Goal: Transaction & Acquisition: Purchase product/service

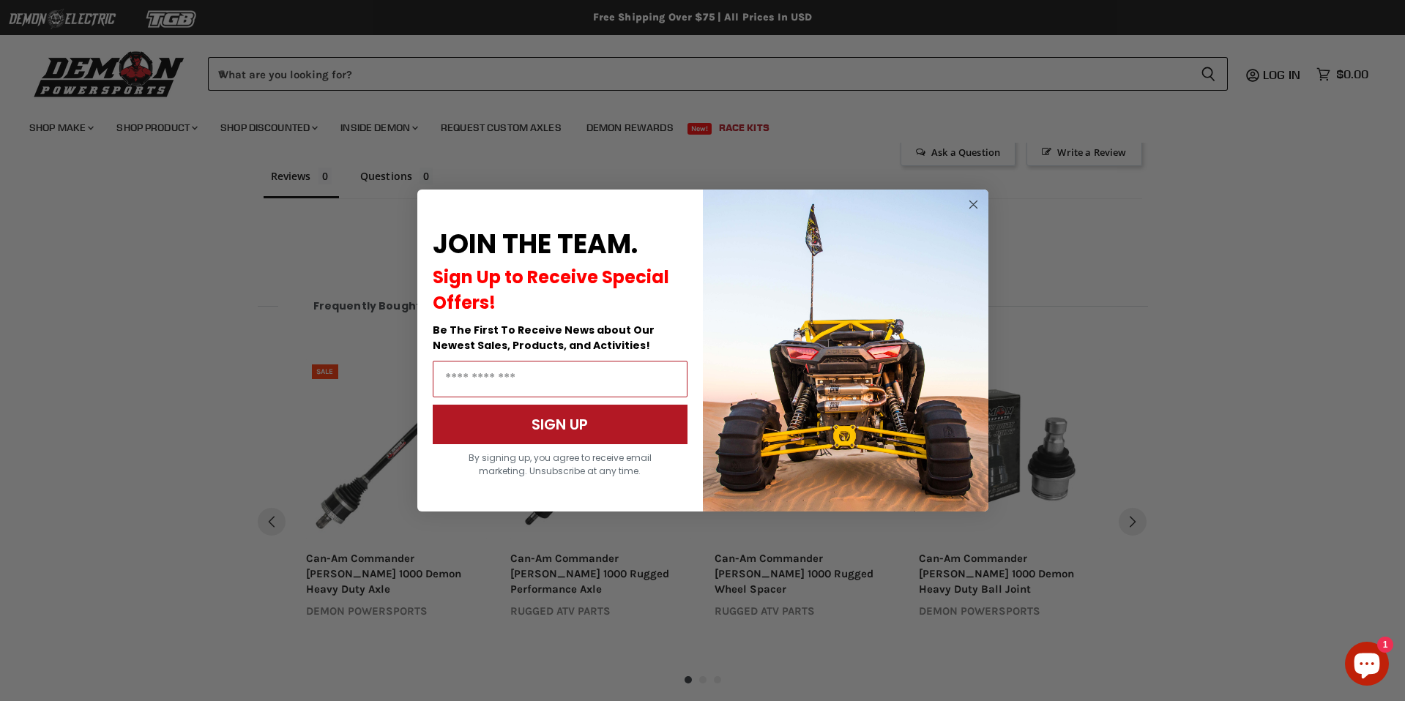
scroll to position [1014, 0]
